Goal: Task Accomplishment & Management: Manage account settings

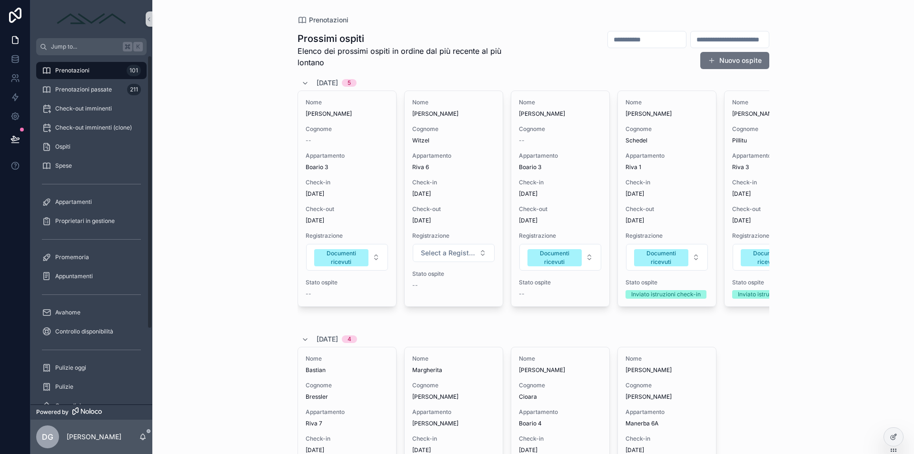
click at [615, 43] on input "scrollable content" at bounding box center [647, 39] width 78 height 13
type input "*******"
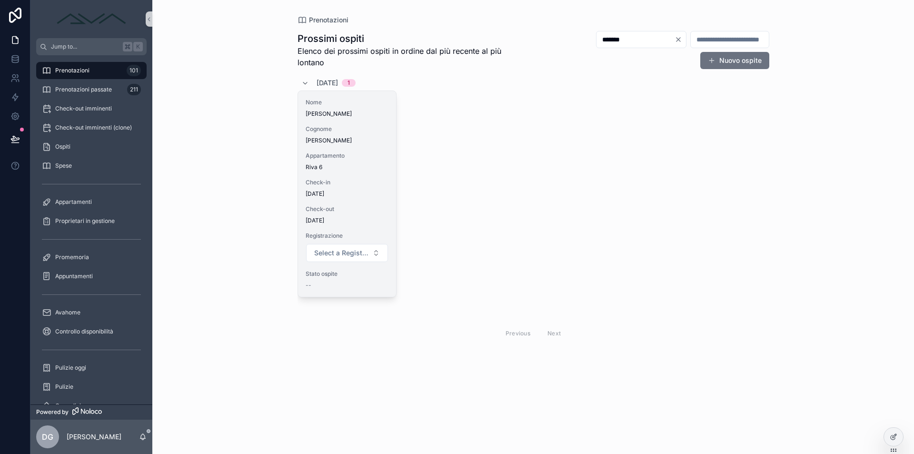
click at [347, 147] on div "Nome [PERSON_NAME] Cognome [PERSON_NAME] Appartamento Riva 6 Check-in [DATE] Ch…" at bounding box center [347, 194] width 98 height 206
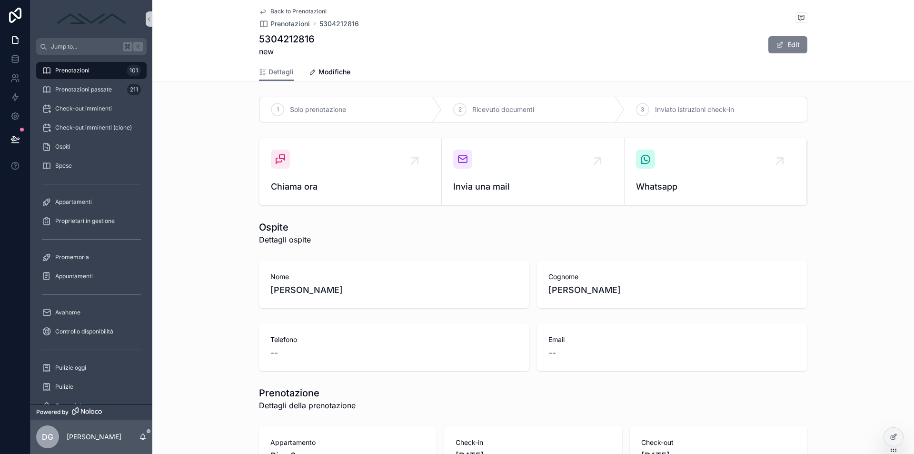
click at [794, 48] on button "Edit" at bounding box center [788, 44] width 39 height 17
click at [351, 75] on div "Dettagli Modifiche" at bounding box center [533, 72] width 549 height 18
click at [334, 73] on span "Modifiche" at bounding box center [335, 72] width 32 height 10
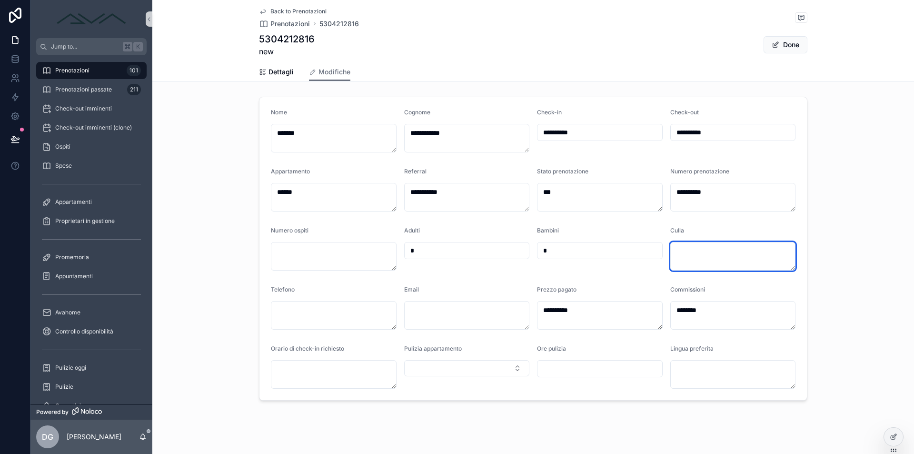
click at [724, 257] on textarea "scrollable content" at bounding box center [734, 256] width 126 height 29
type textarea "**"
click at [790, 44] on button "Done" at bounding box center [786, 44] width 44 height 17
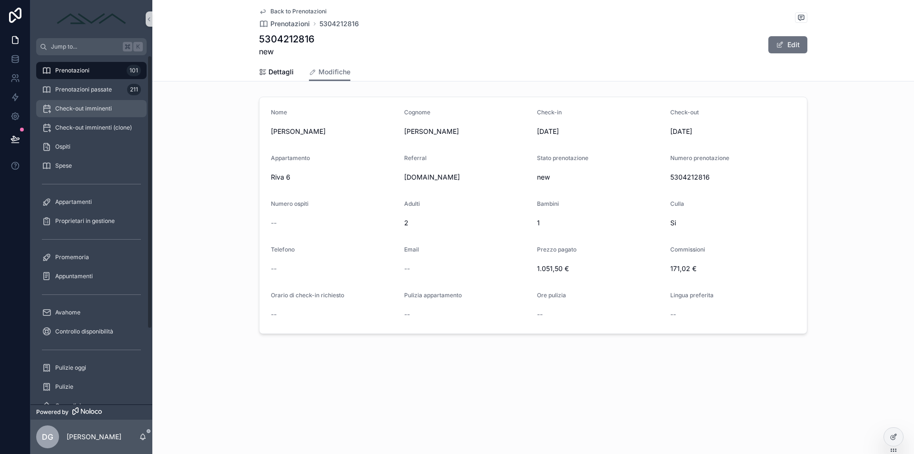
click at [97, 110] on span "Check-out imminenti" at bounding box center [83, 109] width 57 height 8
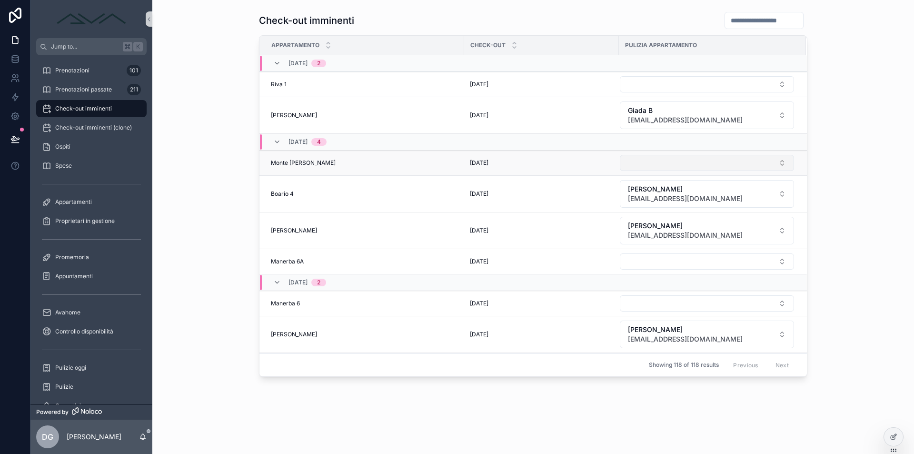
click at [703, 162] on button "Select Button" at bounding box center [707, 163] width 174 height 16
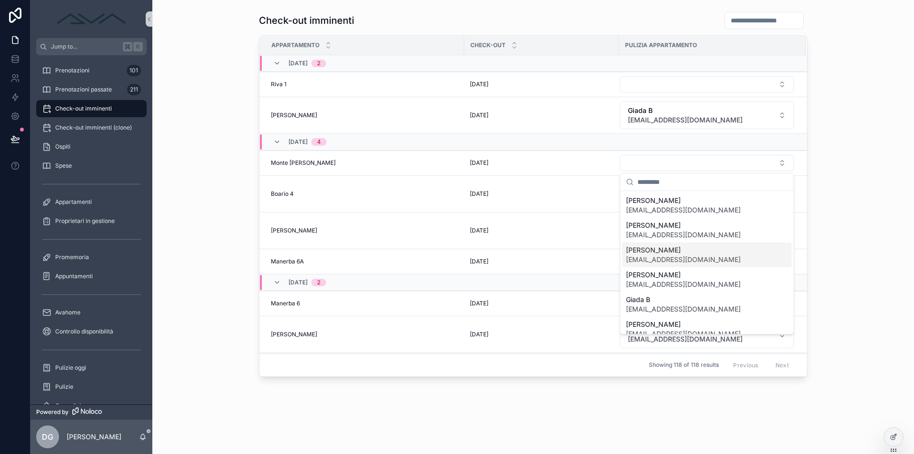
click at [676, 257] on span "[EMAIL_ADDRESS][DOMAIN_NAME]" at bounding box center [683, 260] width 115 height 10
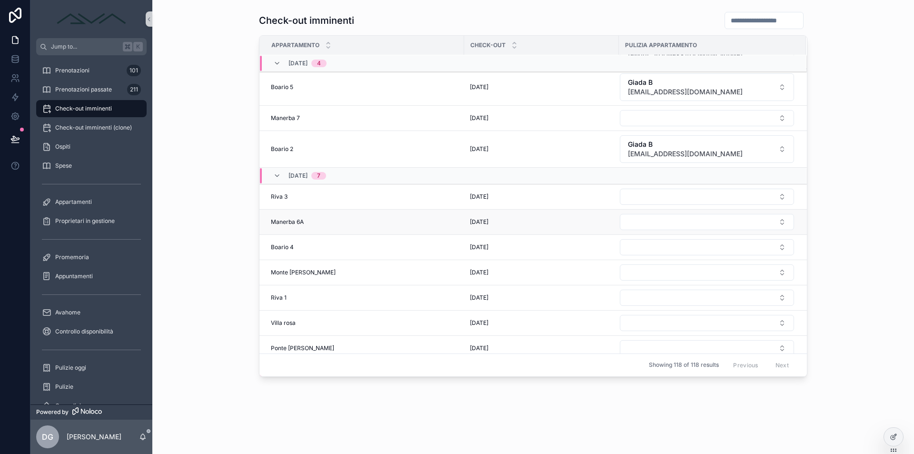
scroll to position [594, 0]
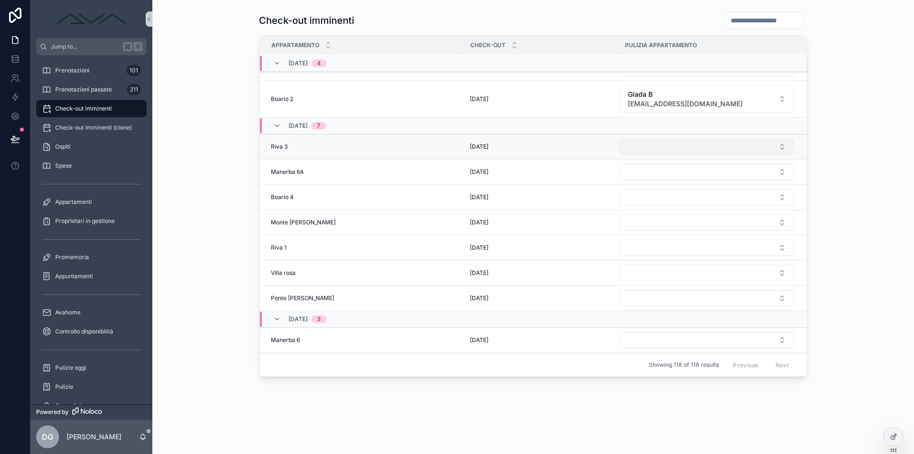
click at [669, 150] on button "Select Button" at bounding box center [707, 147] width 174 height 16
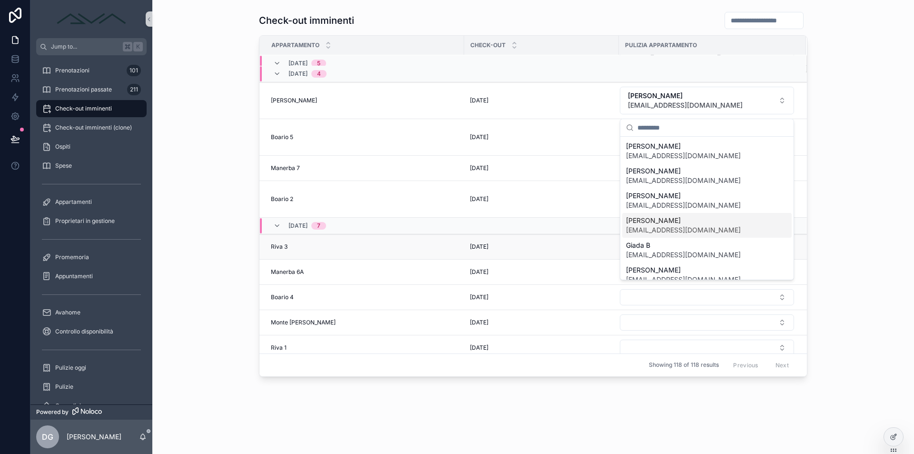
scroll to position [454, 0]
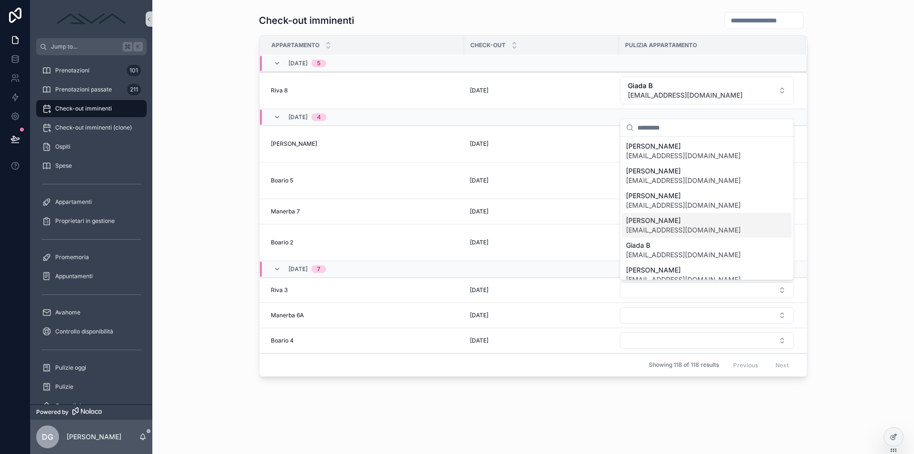
click at [206, 162] on div "Check-out imminenti Appartamento Check-out Pulizia appartamento [DATE] 4 Darfo …" at bounding box center [533, 194] width 747 height 373
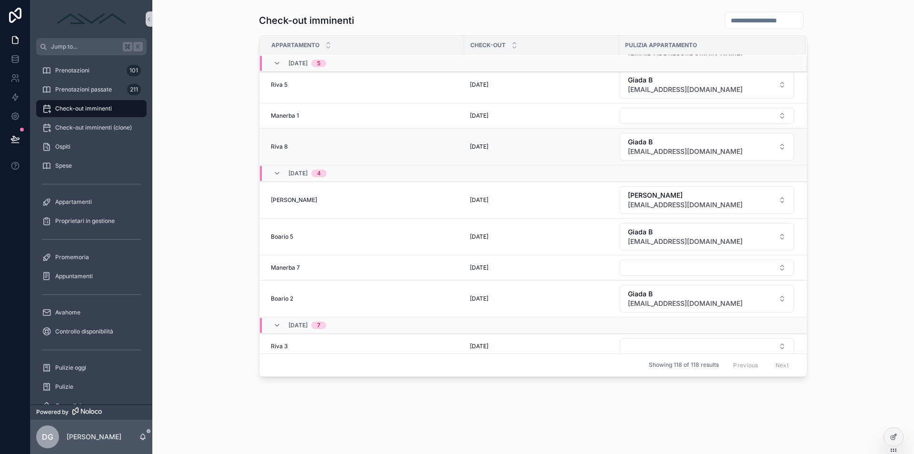
scroll to position [566, 0]
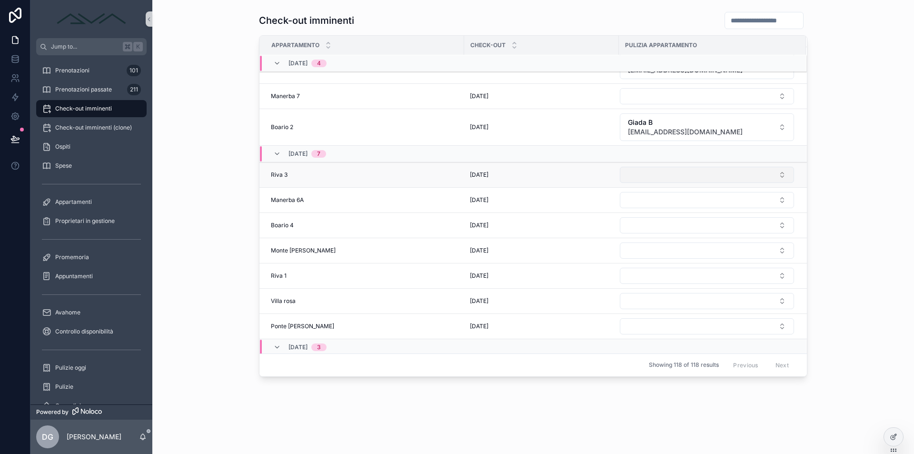
click at [718, 175] on button "Select Button" at bounding box center [707, 175] width 174 height 16
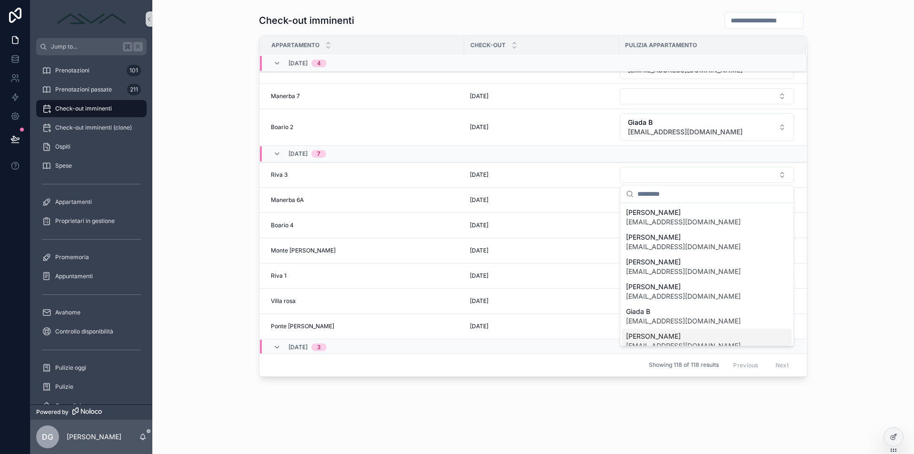
click at [660, 332] on span "[PERSON_NAME]" at bounding box center [683, 336] width 115 height 10
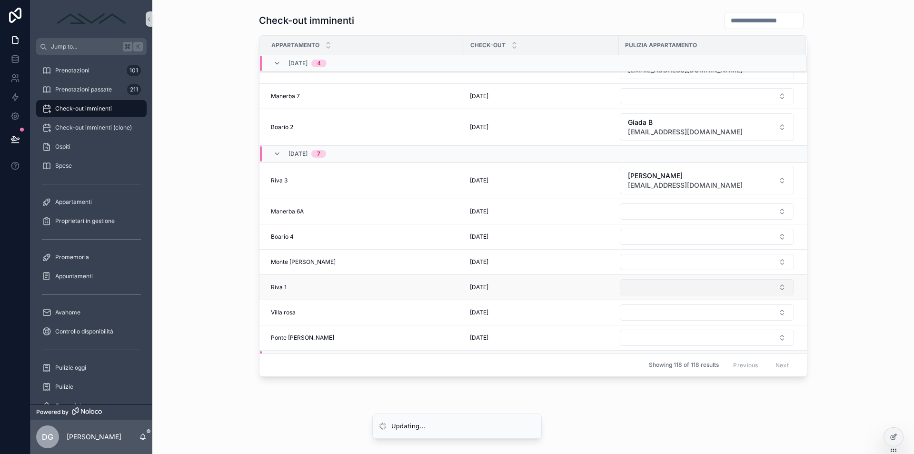
click at [656, 289] on button "Select Button" at bounding box center [707, 287] width 174 height 16
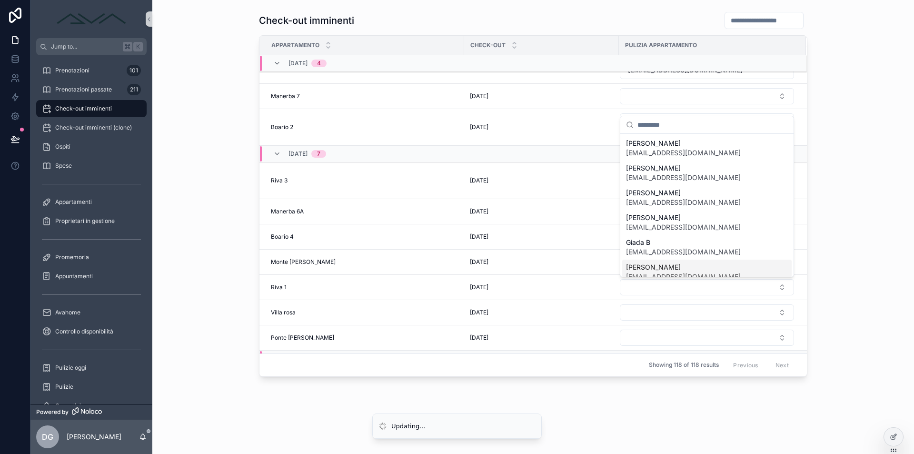
click at [659, 270] on span "[PERSON_NAME]" at bounding box center [683, 267] width 115 height 10
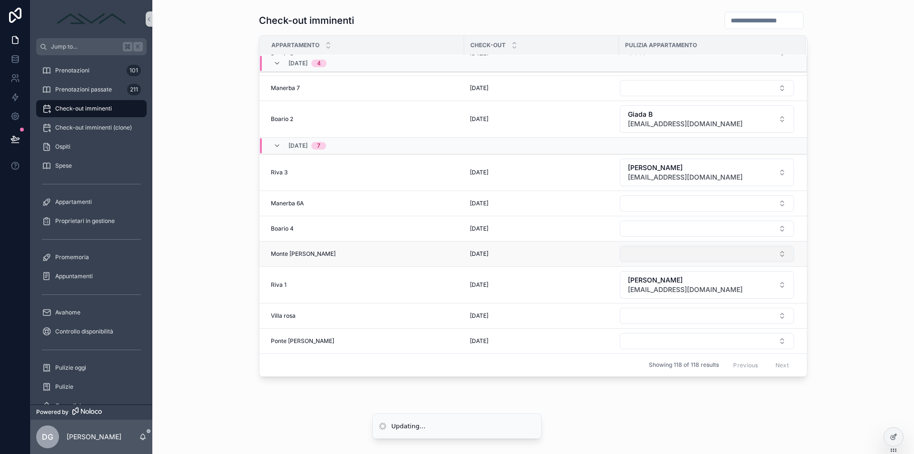
scroll to position [629, 0]
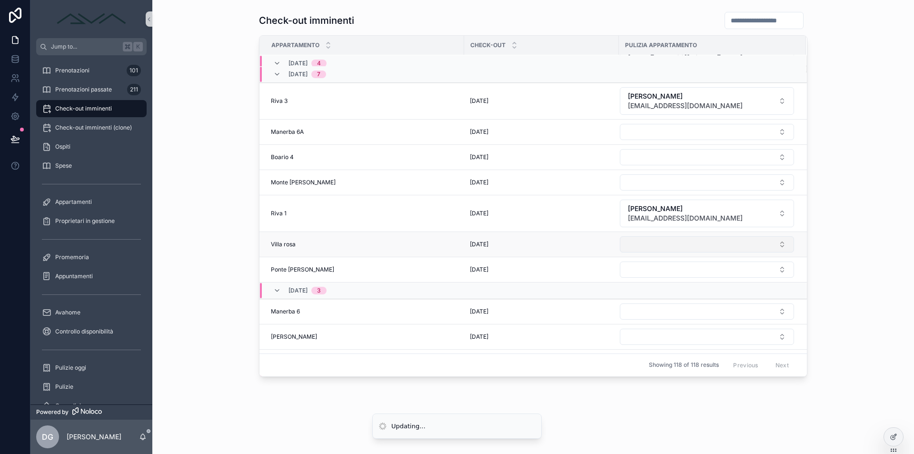
click at [666, 245] on button "Select Button" at bounding box center [707, 244] width 174 height 16
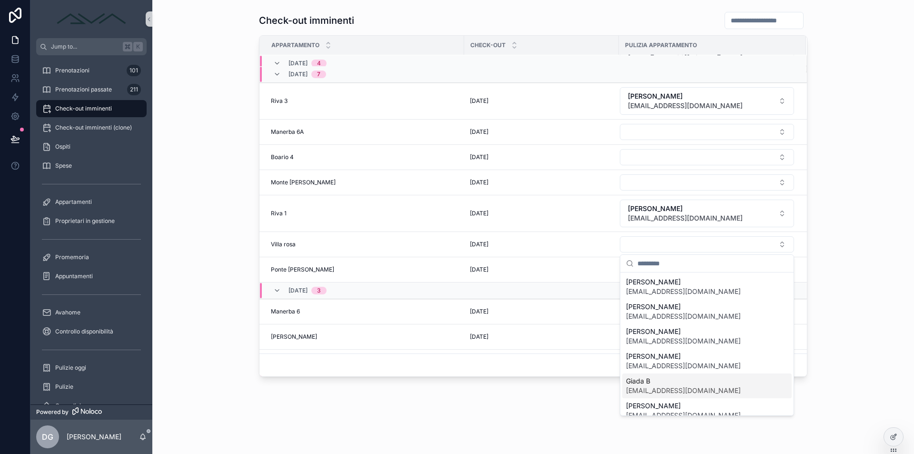
click at [670, 380] on span "Giada B" at bounding box center [683, 381] width 115 height 10
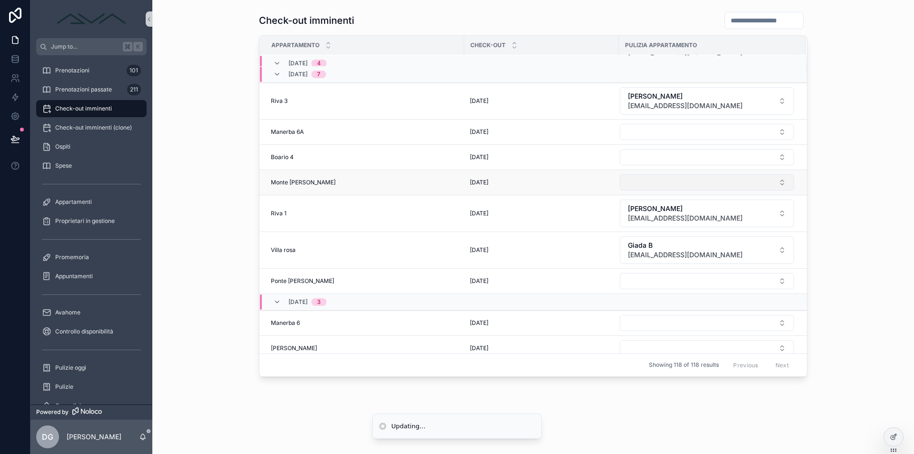
click at [660, 183] on button "Select Button" at bounding box center [707, 182] width 174 height 16
click at [672, 165] on form "scrollable content" at bounding box center [707, 157] width 175 height 17
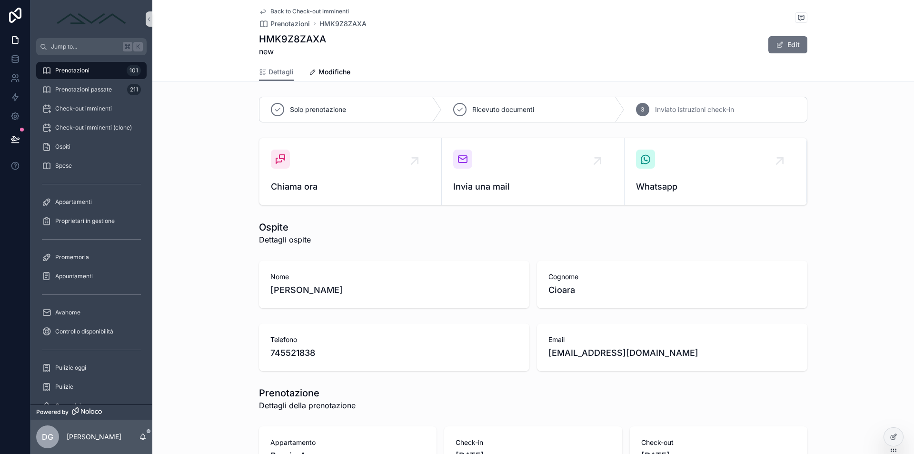
click at [287, 67] on link "Dettagli" at bounding box center [276, 72] width 35 height 18
click at [92, 67] on div "Prenotazioni 101" at bounding box center [91, 70] width 99 height 15
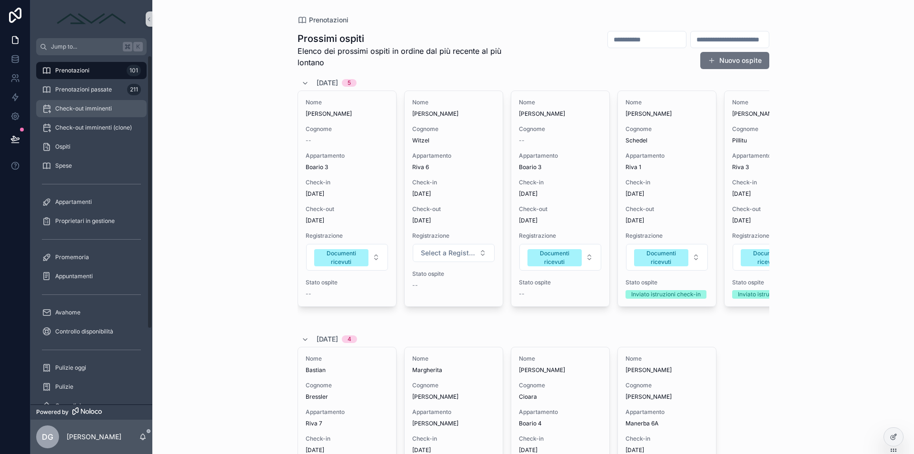
click at [94, 102] on div "Check-out imminenti" at bounding box center [91, 108] width 99 height 15
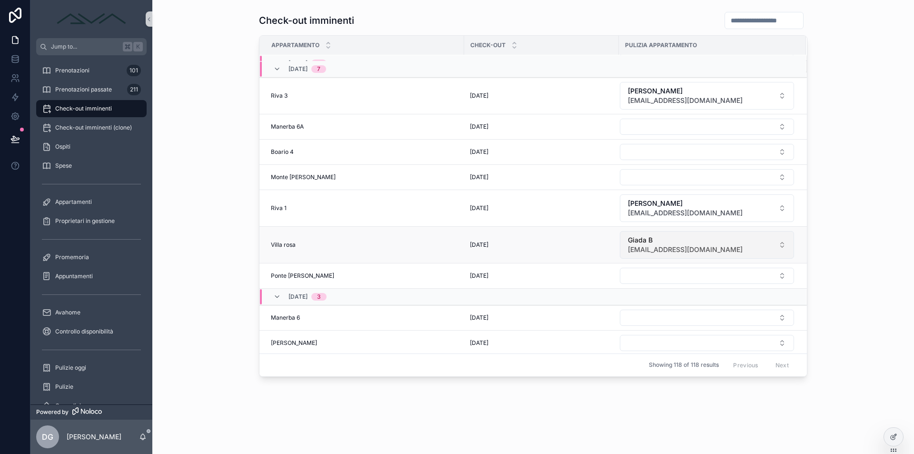
scroll to position [635, 0]
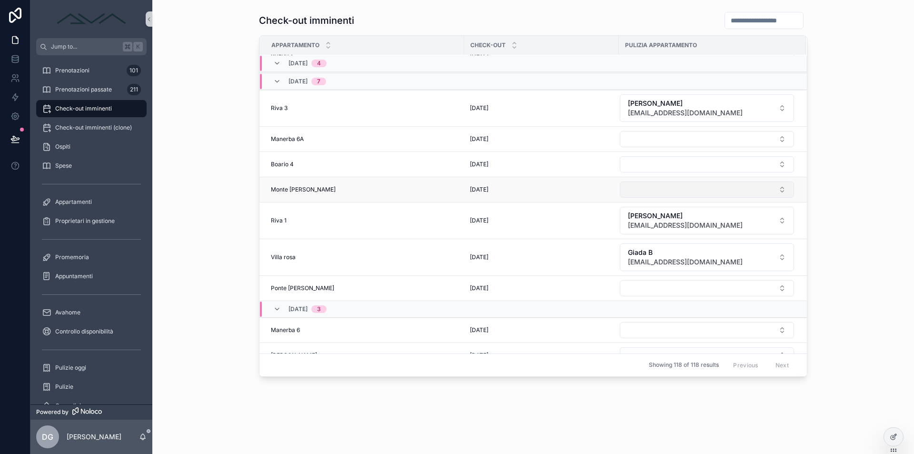
click at [671, 190] on button "Select Button" at bounding box center [707, 189] width 174 height 16
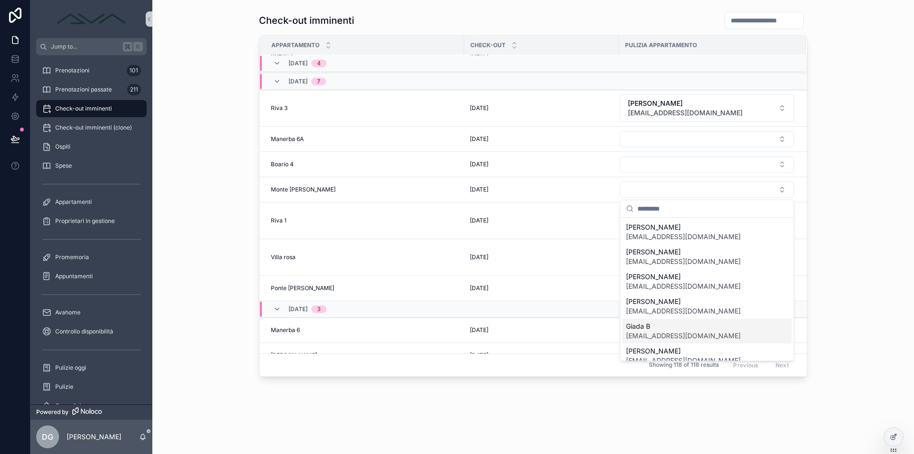
click at [671, 329] on span "Giada B" at bounding box center [683, 326] width 115 height 10
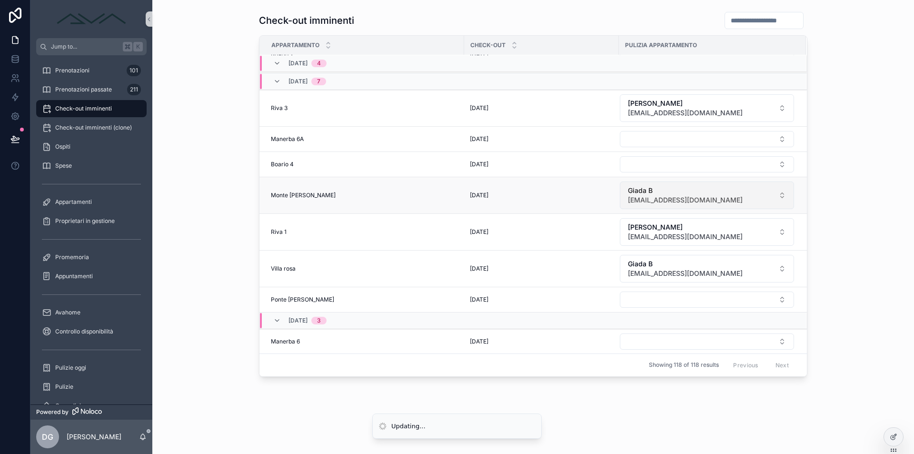
click at [683, 193] on span "Giada B" at bounding box center [685, 191] width 115 height 10
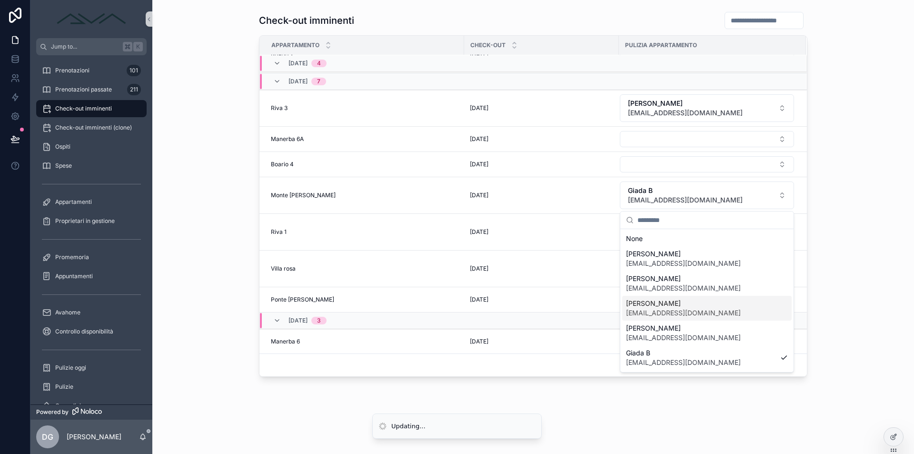
click at [676, 311] on span "[EMAIL_ADDRESS][DOMAIN_NAME]" at bounding box center [683, 313] width 115 height 10
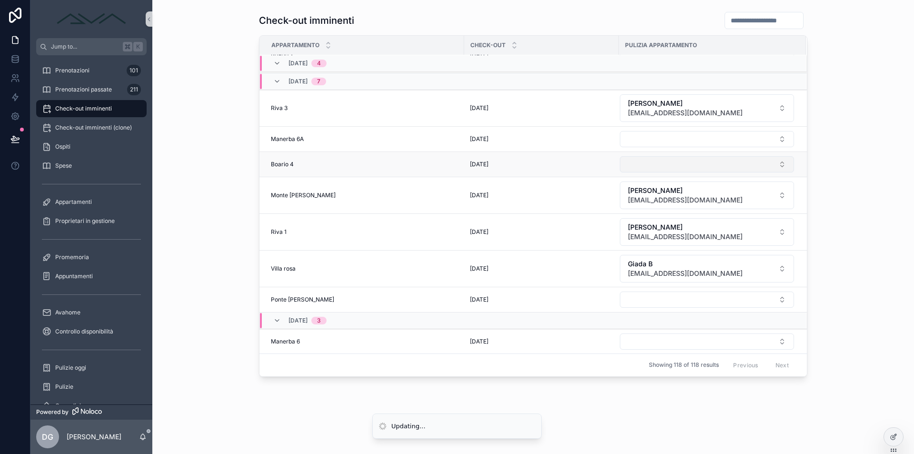
click at [662, 163] on button "Select Button" at bounding box center [707, 164] width 174 height 16
click at [660, 163] on button "Select Button" at bounding box center [707, 164] width 174 height 16
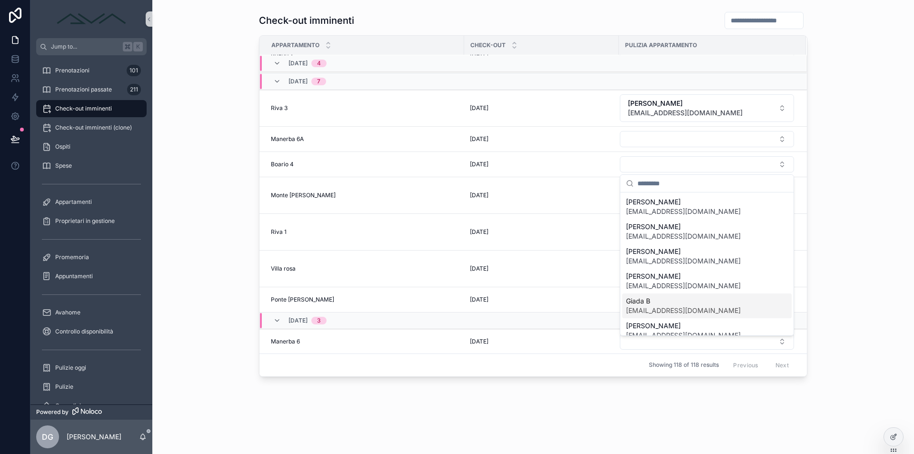
click at [678, 308] on span "[EMAIL_ADDRESS][DOMAIN_NAME]" at bounding box center [683, 311] width 115 height 10
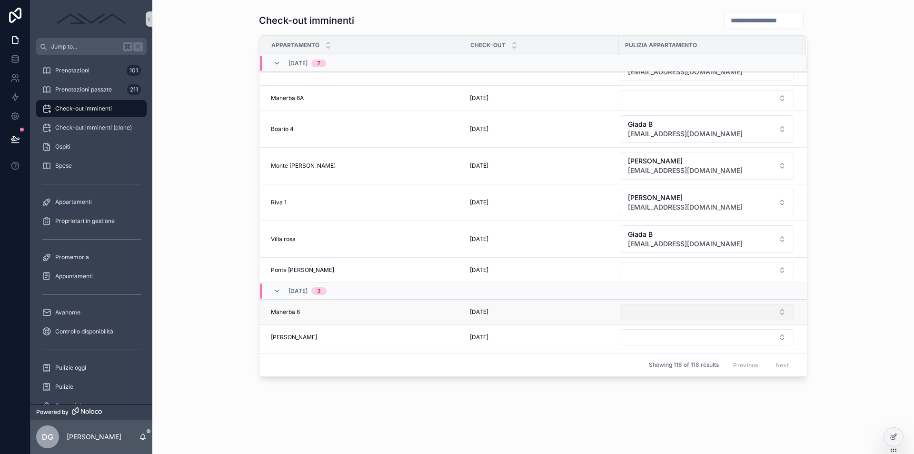
scroll to position [737, 0]
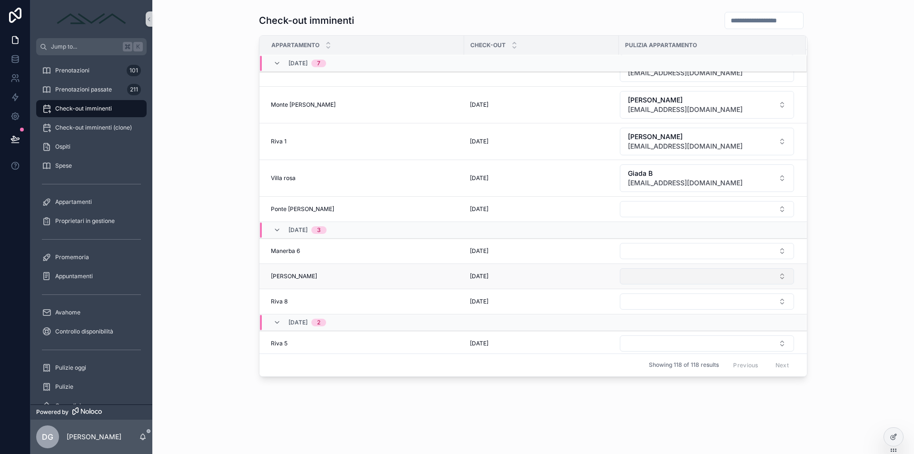
click at [674, 276] on button "Select Button" at bounding box center [707, 276] width 174 height 16
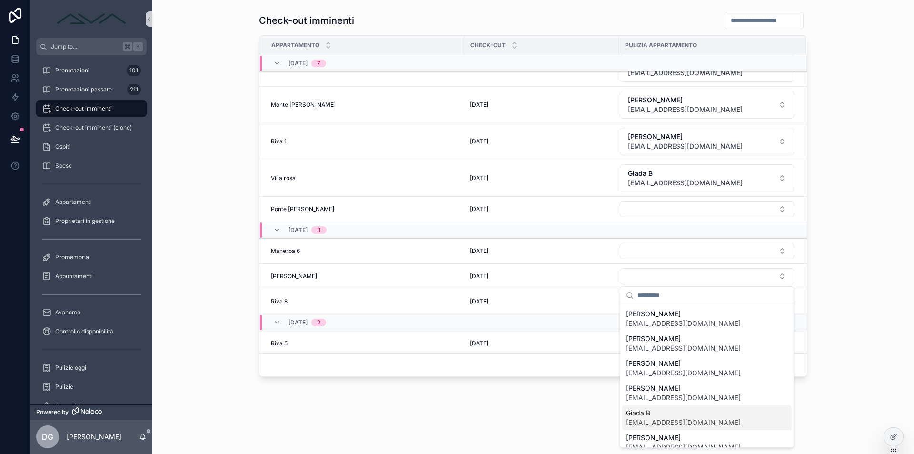
click at [658, 417] on span "Giada B" at bounding box center [683, 413] width 115 height 10
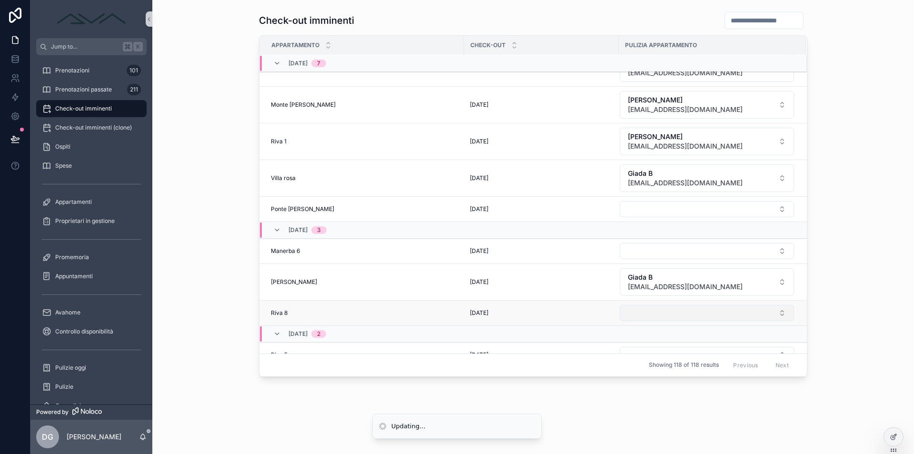
click at [647, 313] on button "Select Button" at bounding box center [707, 313] width 174 height 16
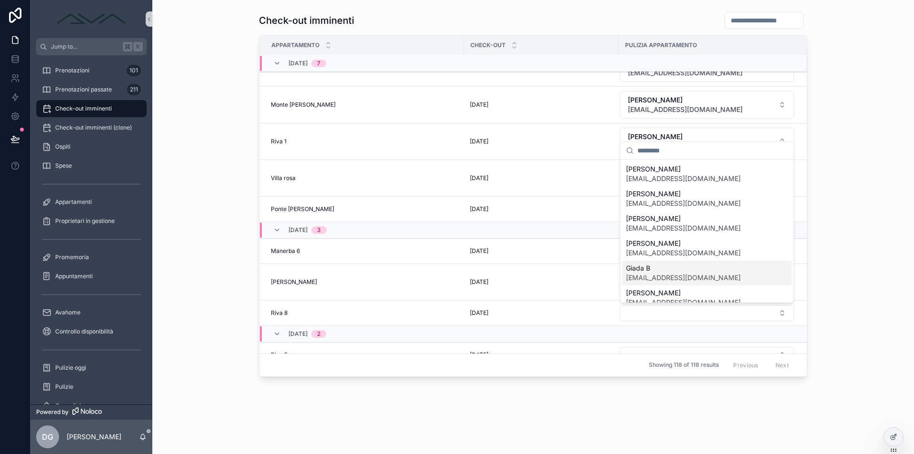
click at [648, 272] on span "Giada B" at bounding box center [683, 268] width 115 height 10
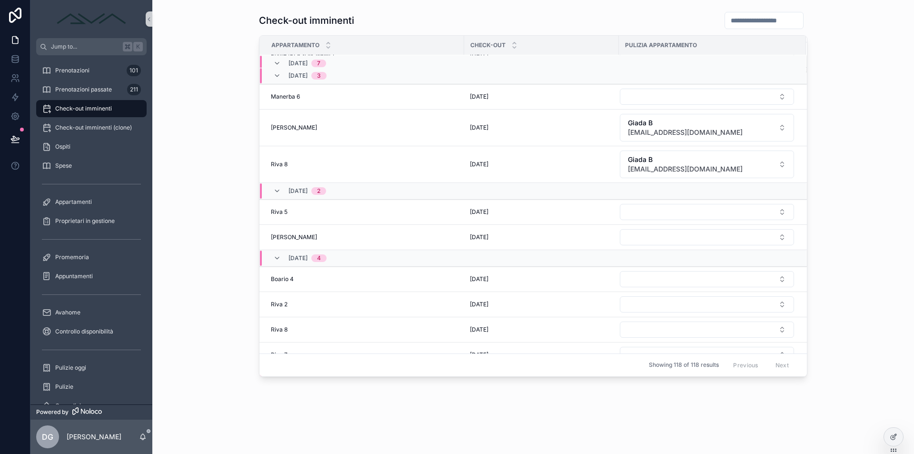
scroll to position [870, 0]
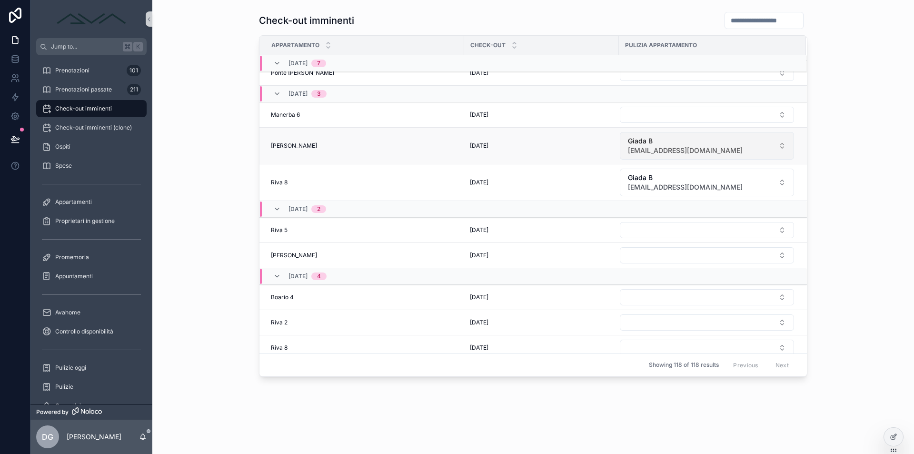
click at [659, 148] on span "[EMAIL_ADDRESS][DOMAIN_NAME]" at bounding box center [685, 151] width 115 height 10
click at [657, 149] on span "[EMAIL_ADDRESS][DOMAIN_NAME]" at bounding box center [685, 151] width 115 height 10
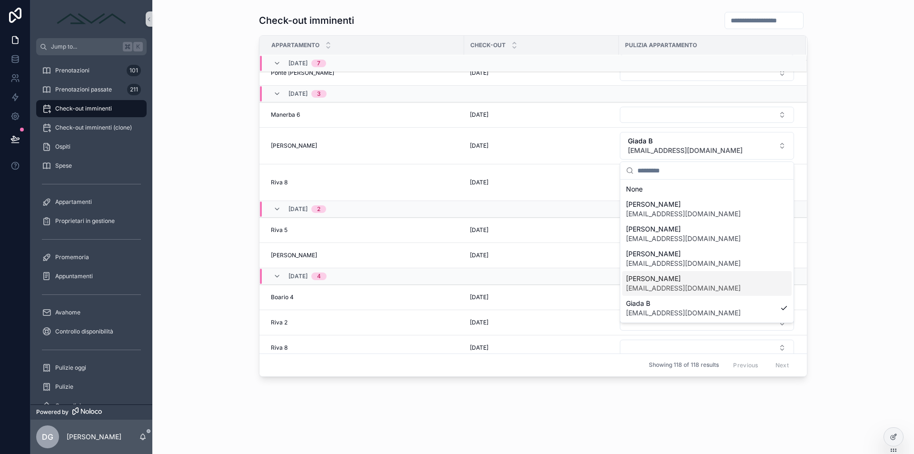
click at [665, 285] on span "[EMAIL_ADDRESS][DOMAIN_NAME]" at bounding box center [683, 288] width 115 height 10
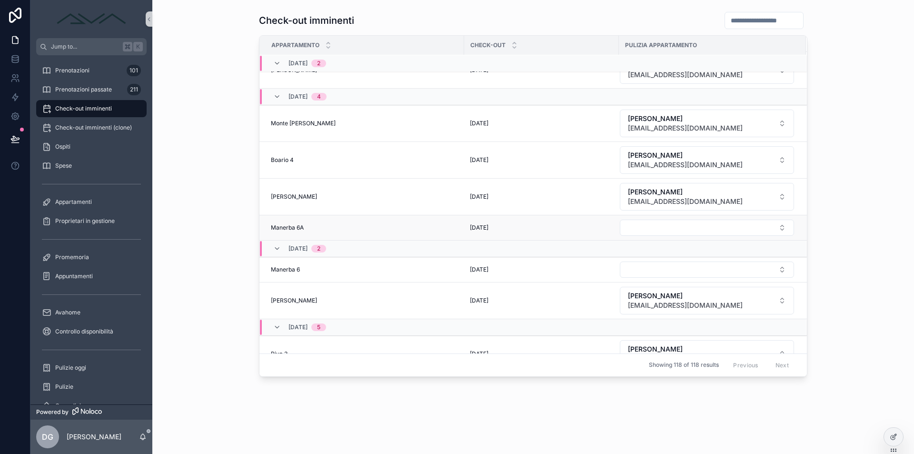
scroll to position [0, 0]
